Goal: Information Seeking & Learning: Learn about a topic

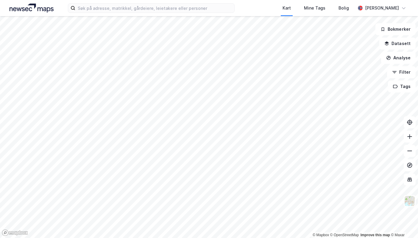
click at [168, 15] on div "Kart Mine Tags Bolig [PERSON_NAME]" at bounding box center [209, 8] width 418 height 16
click at [172, 7] on input at bounding box center [154, 8] width 159 height 9
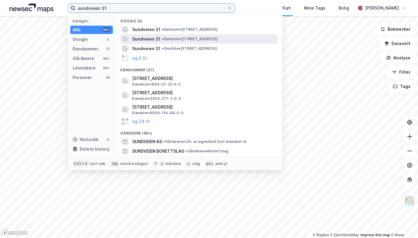
type input "sundveien 31"
click at [174, 42] on div "Sundveien 31 • Eiendom • [STREET_ADDRESS]" at bounding box center [204, 38] width 144 height 7
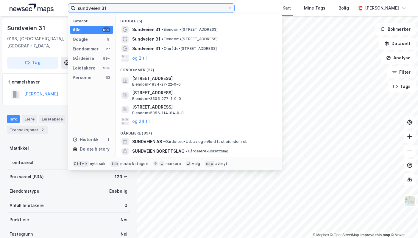
click at [129, 7] on input "sundveien 31" at bounding box center [151, 8] width 152 height 9
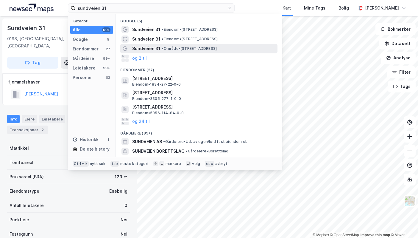
click at [190, 48] on span "• Område • [STREET_ADDRESS]" at bounding box center [189, 48] width 55 height 5
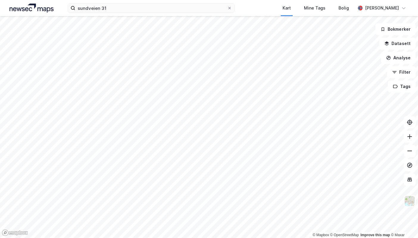
click at [170, 3] on div "sundveien 31 Kart Mine Tags Bolig [PERSON_NAME]" at bounding box center [209, 8] width 418 height 16
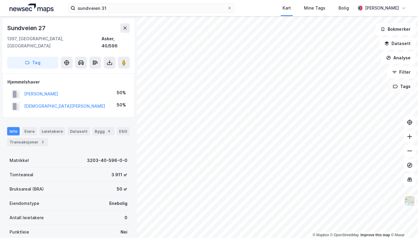
click at [303, 73] on html "sundveien 31 Kart Mine Tags Bolig [PERSON_NAME] © Mapbox © OpenStreetMap Improv…" at bounding box center [209, 119] width 418 height 238
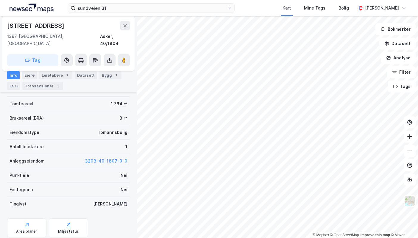
scroll to position [96, 0]
